Goal: Information Seeking & Learning: Find specific fact

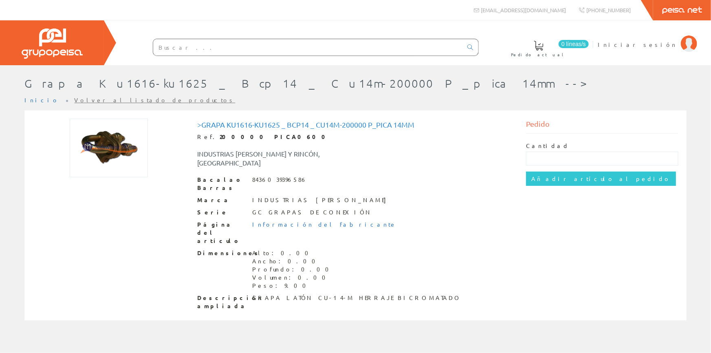
click at [628, 121] on div "Pedido" at bounding box center [602, 126] width 152 height 15
click at [656, 44] on font "Iniciar sesión" at bounding box center [636, 44] width 79 height 7
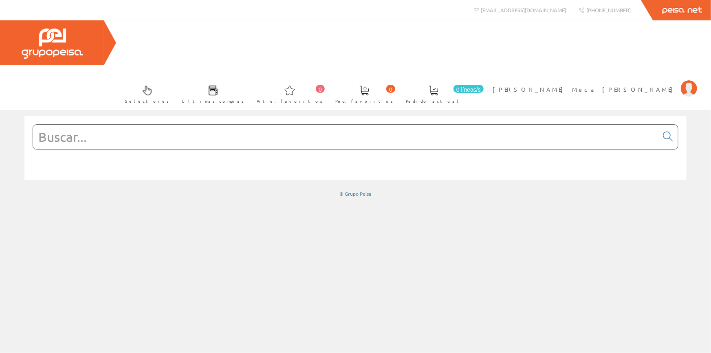
click at [177, 125] on input "text" at bounding box center [345, 137] width 625 height 24
paste input "CAJA UNIVERSAL MULTIOLE ENLAZABLE( SEV 23001)"
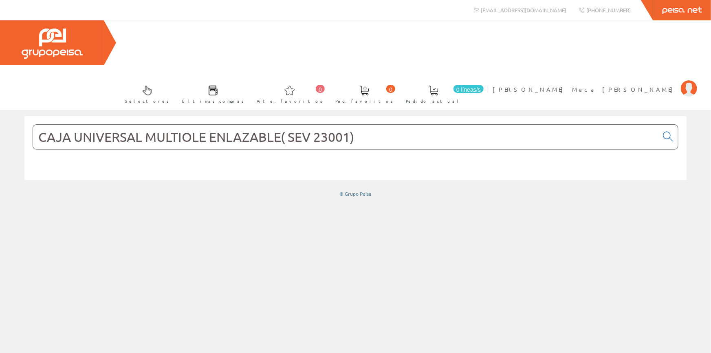
type input "CAJA UNIVERSAL MULTIOLE ENLAZABLE( SEV 23001)"
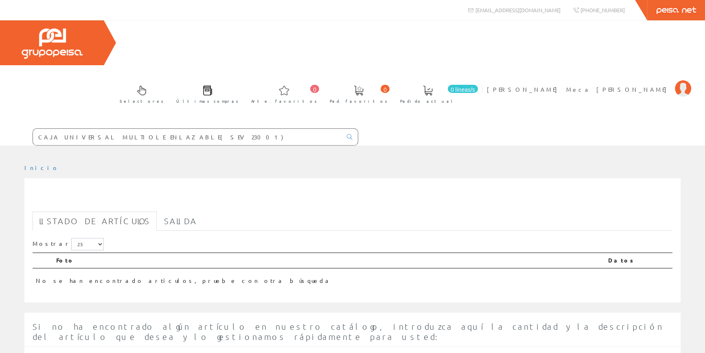
drag, startPoint x: 298, startPoint y: 92, endPoint x: 89, endPoint y: 94, distance: 208.9
click at [89, 94] on div "Selectores Últimas compras 0 0" at bounding box center [352, 82] width 705 height 125
click at [219, 129] on input "text" at bounding box center [187, 137] width 309 height 16
paste input "CAJA UNIVERSAL MULTIOLE ENLAZABLE( SEV 23001)"
type input "CAJA UNIVERSAL MULTIOLE ENLAZABLE( SEV 23001)"
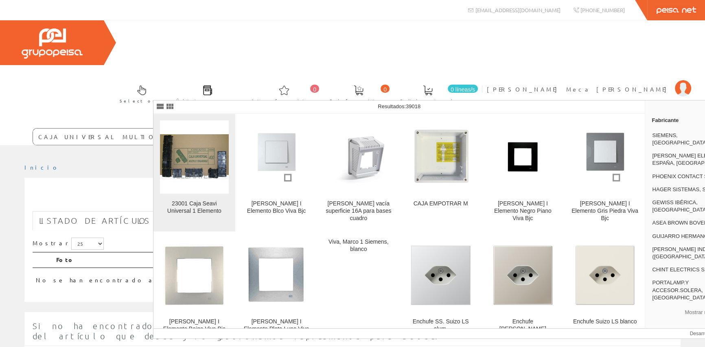
click at [206, 183] on figure at bounding box center [194, 157] width 69 height 73
